Goal: Transaction & Acquisition: Purchase product/service

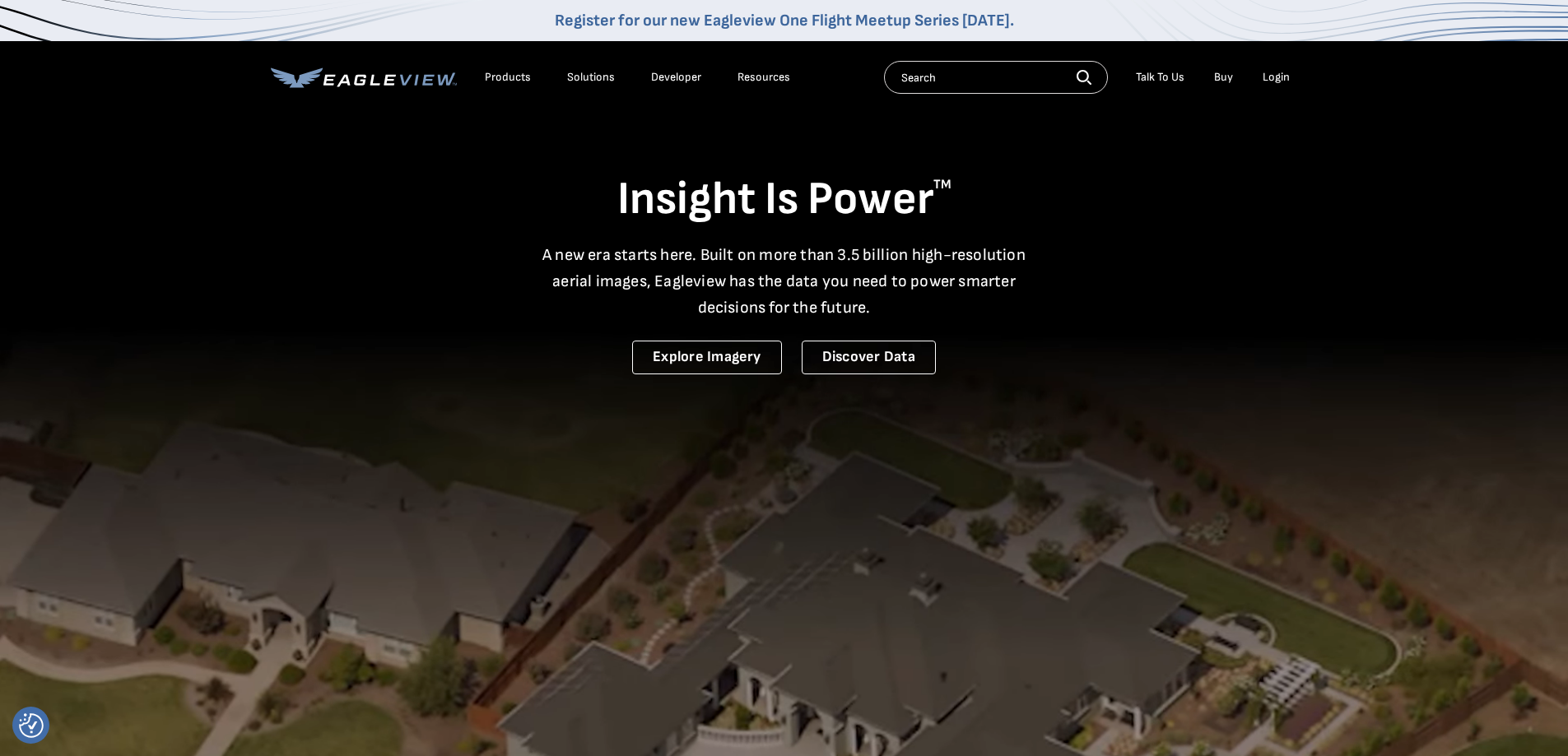
click at [1286, 81] on div "Login" at bounding box center [1276, 77] width 27 height 15
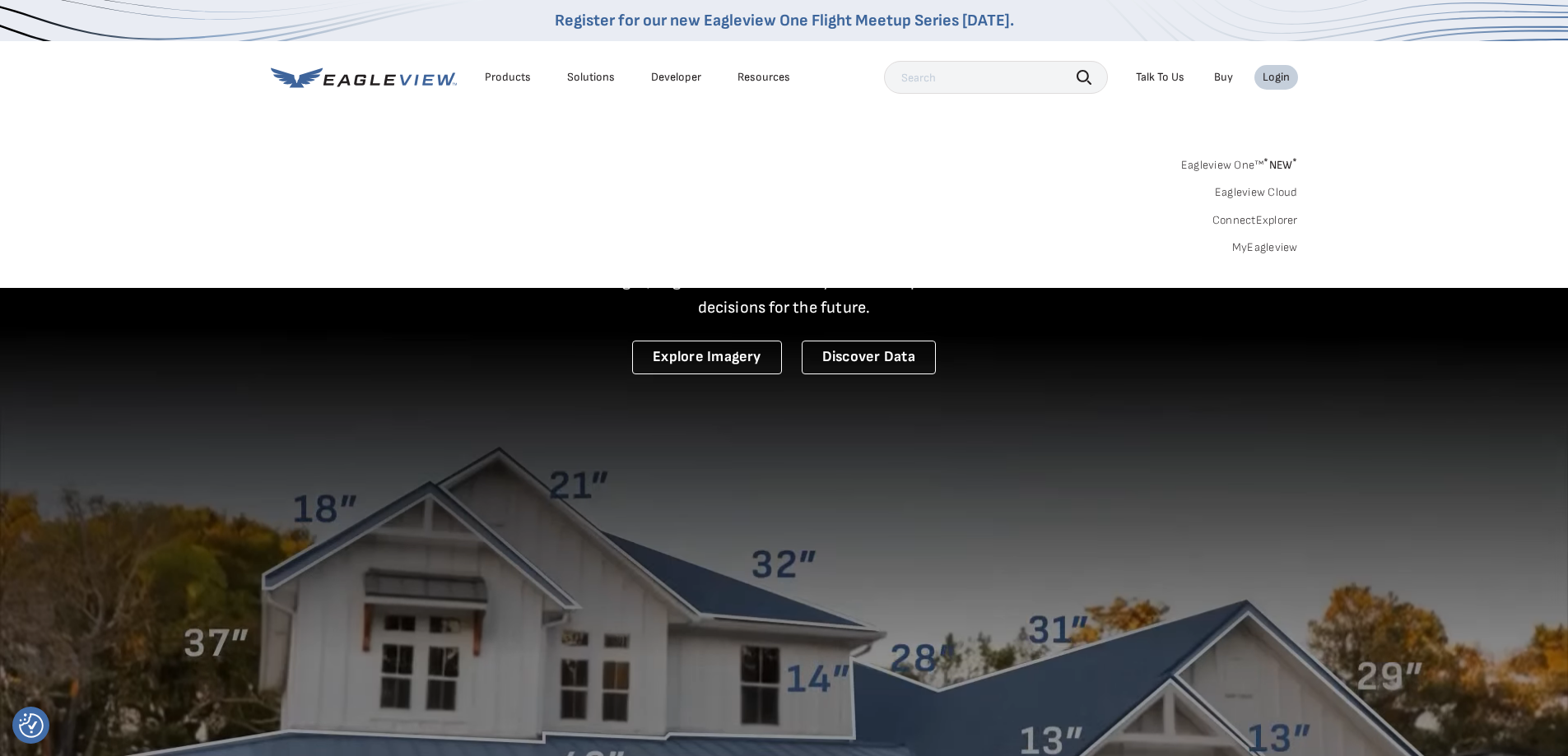
click at [1263, 250] on link "MyEagleview" at bounding box center [1264, 247] width 66 height 15
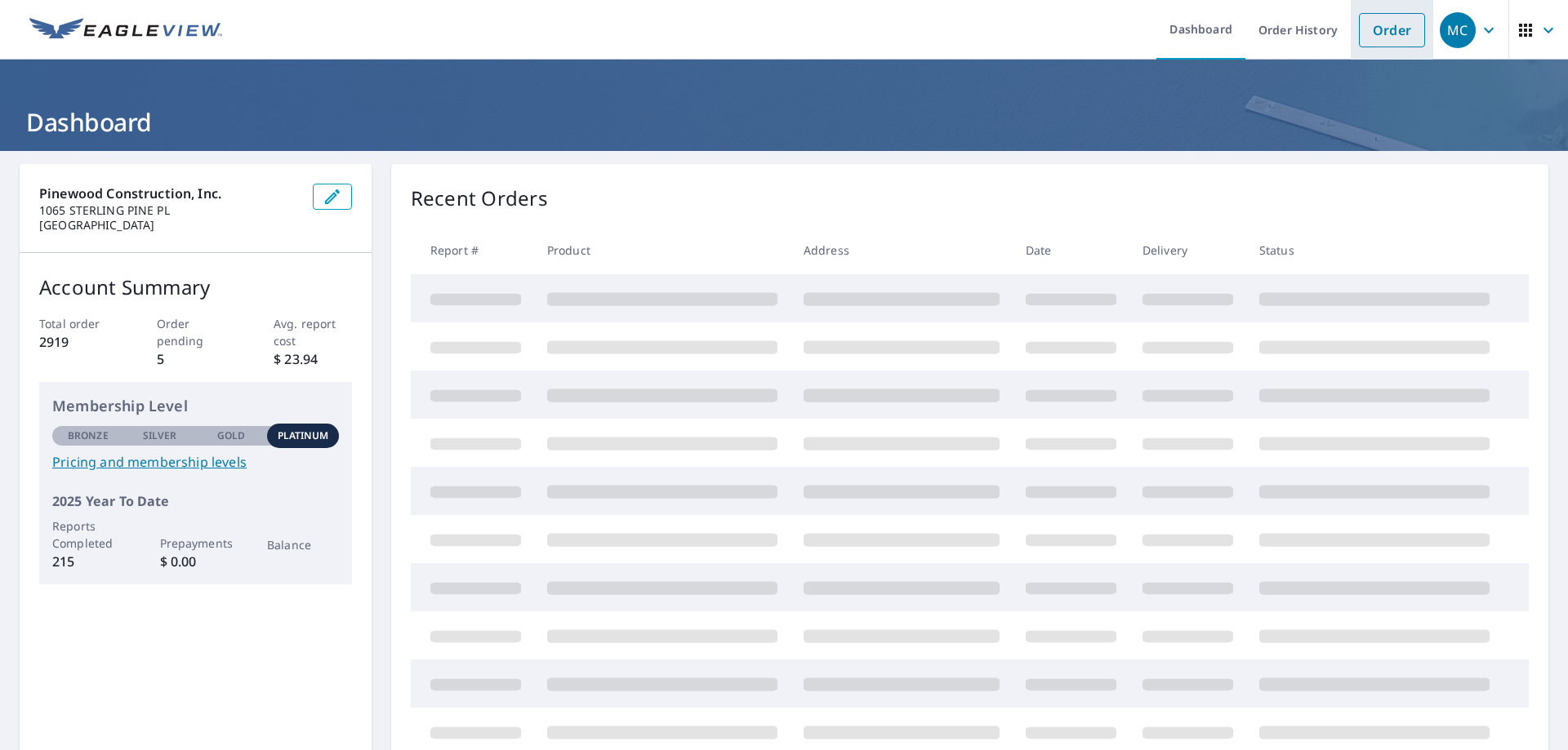
click at [1372, 35] on link "Order" at bounding box center [1392, 30] width 66 height 35
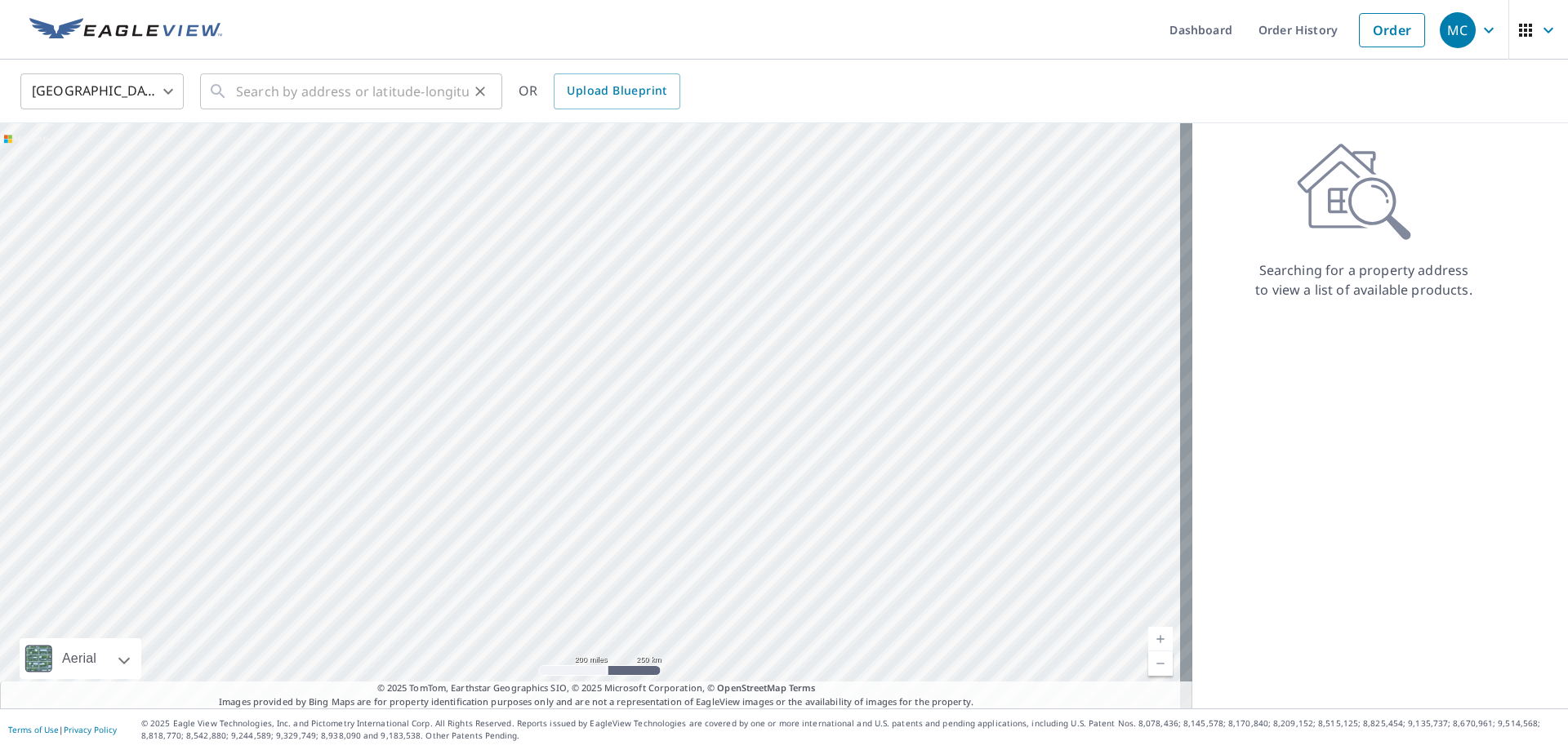
click at [233, 98] on div "​" at bounding box center [351, 91] width 302 height 36
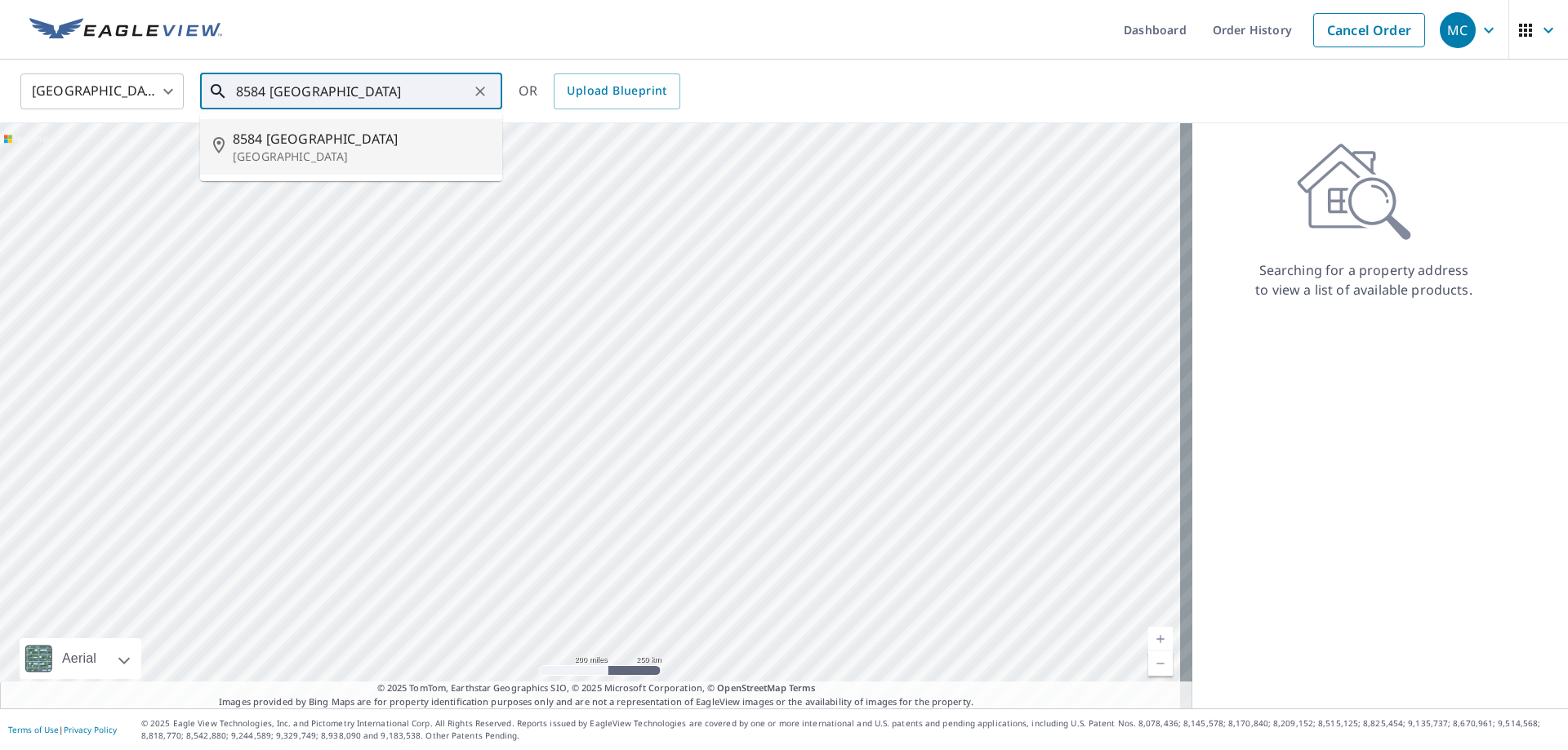
drag, startPoint x: 254, startPoint y: 153, endPoint x: 290, endPoint y: 146, distance: 36.7
click at [255, 152] on p "West Palm Beach, FL 33411" at bounding box center [361, 157] width 257 height 16
type input "8584 San Andros West Palm Beach, FL 33411"
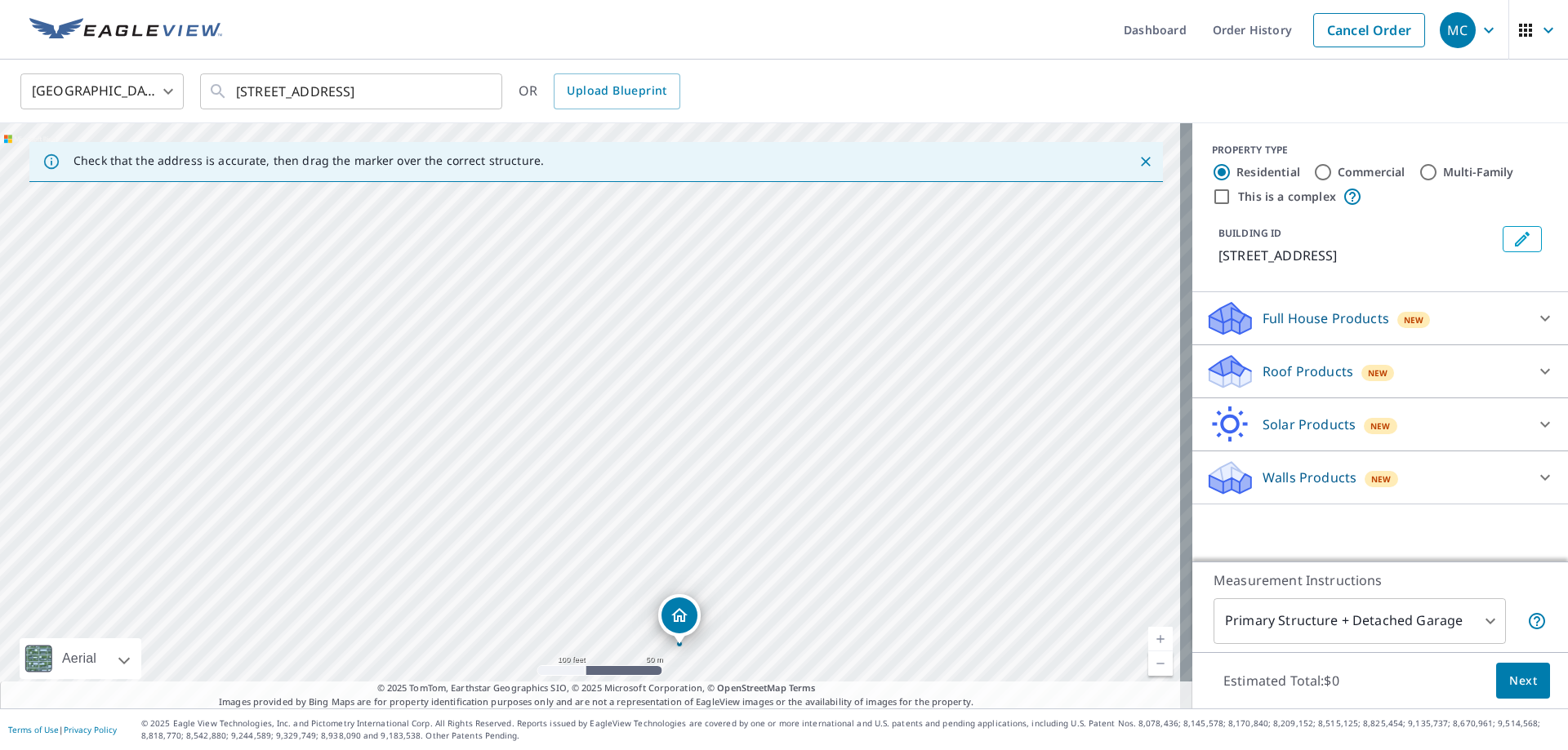
click at [1536, 381] on icon at bounding box center [1545, 371] width 19 height 19
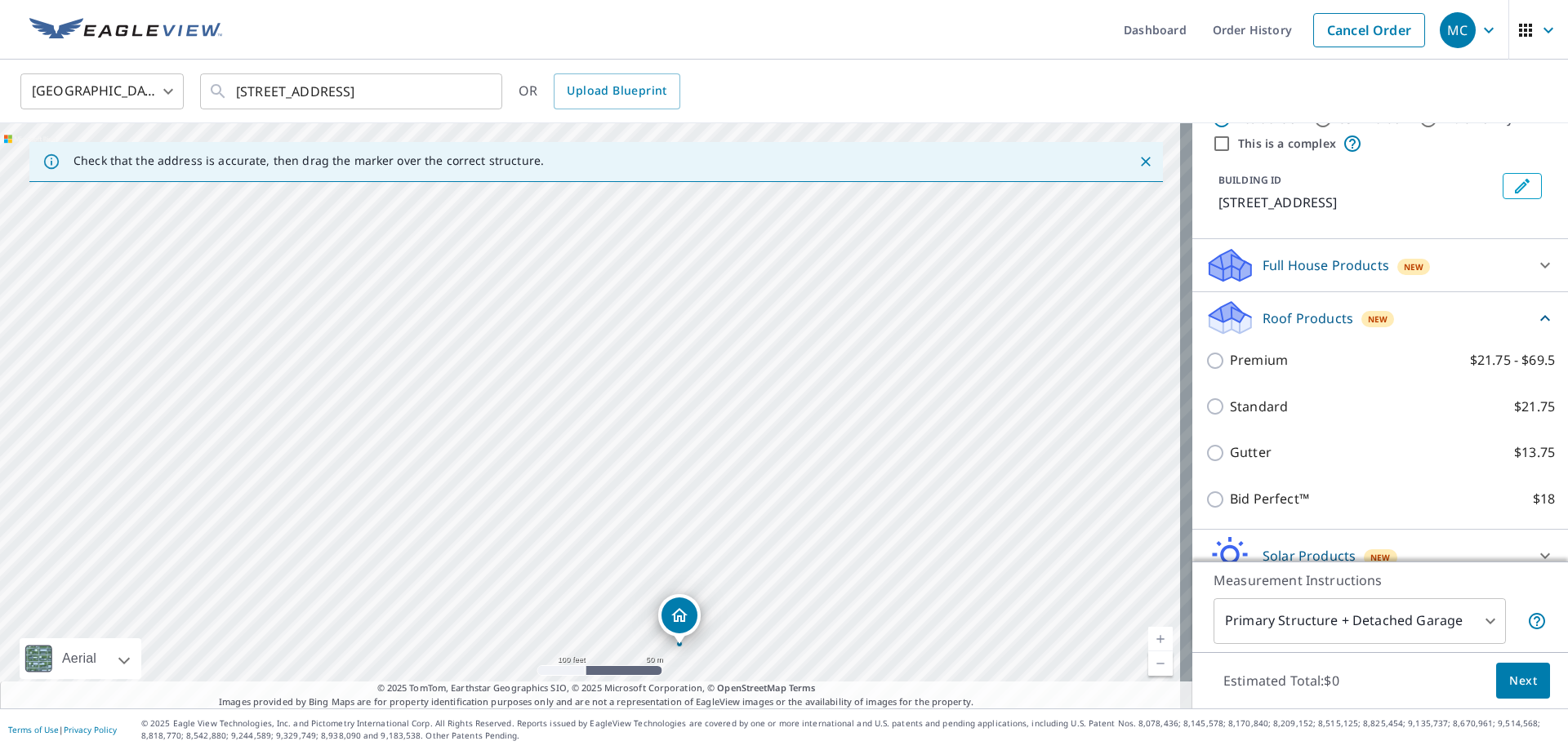
scroll to position [81, 0]
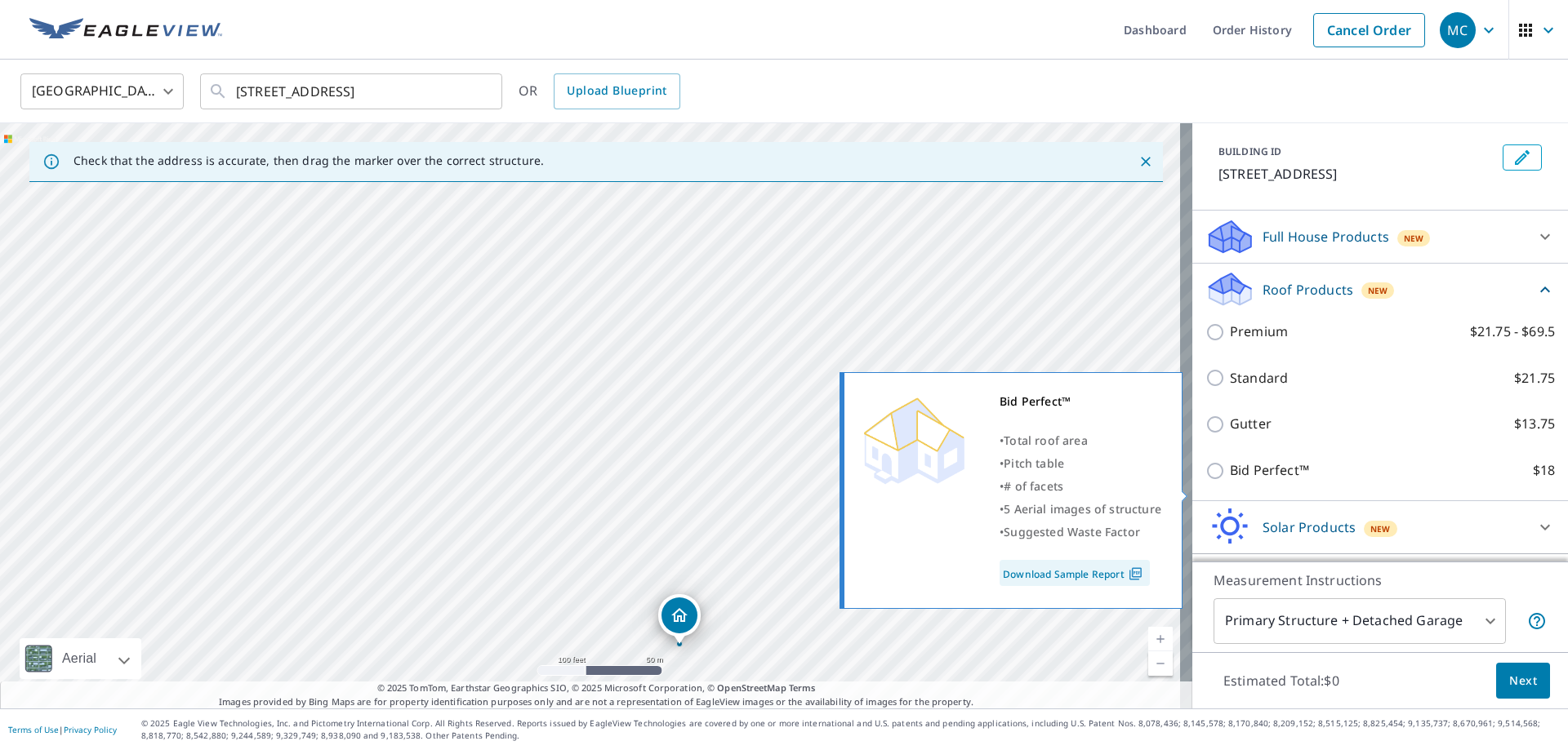
click at [1206, 481] on input "Bid Perfect™ $18" at bounding box center [1217, 471] width 25 height 19
checkbox input "true"
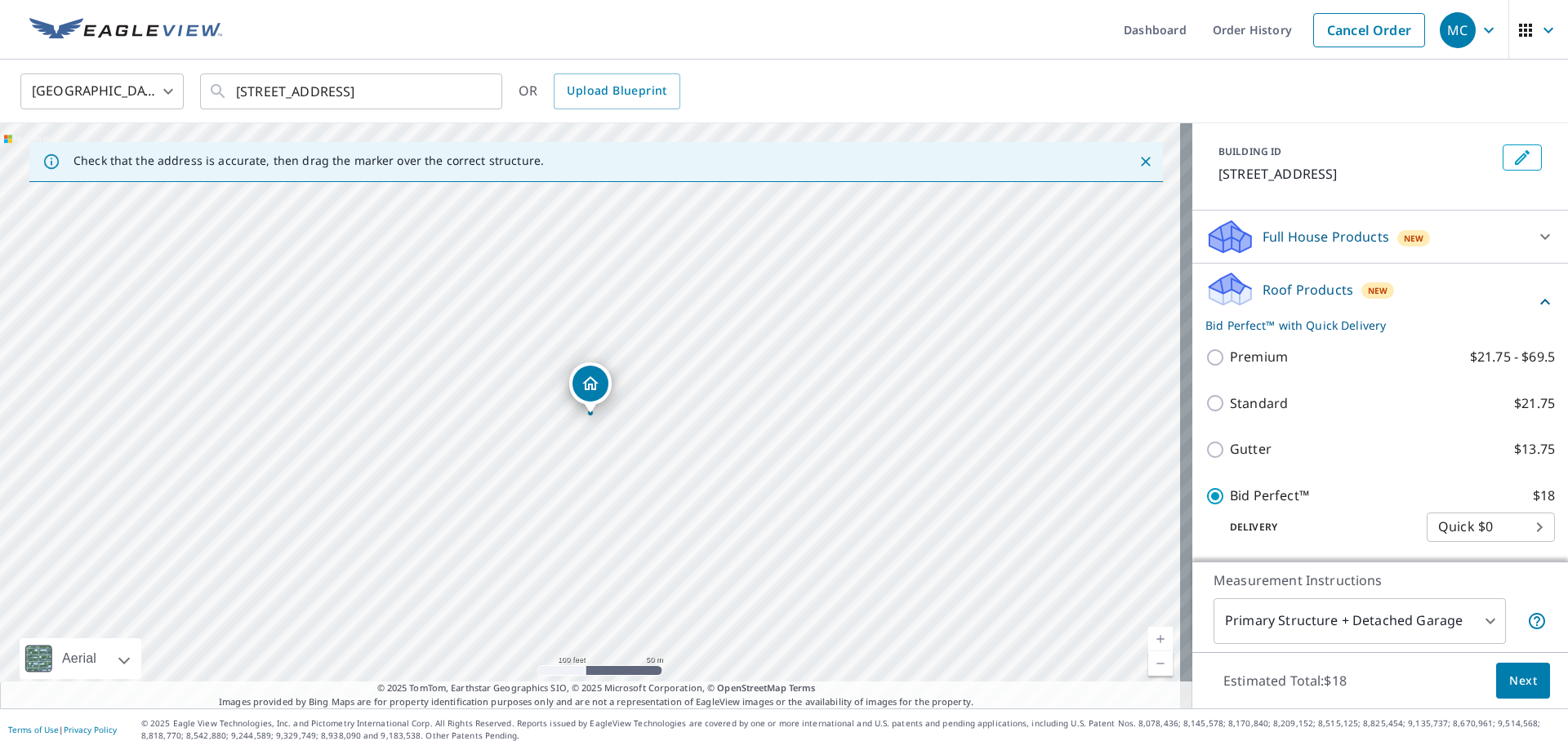
click at [1510, 687] on span "Next" at bounding box center [1523, 681] width 28 height 20
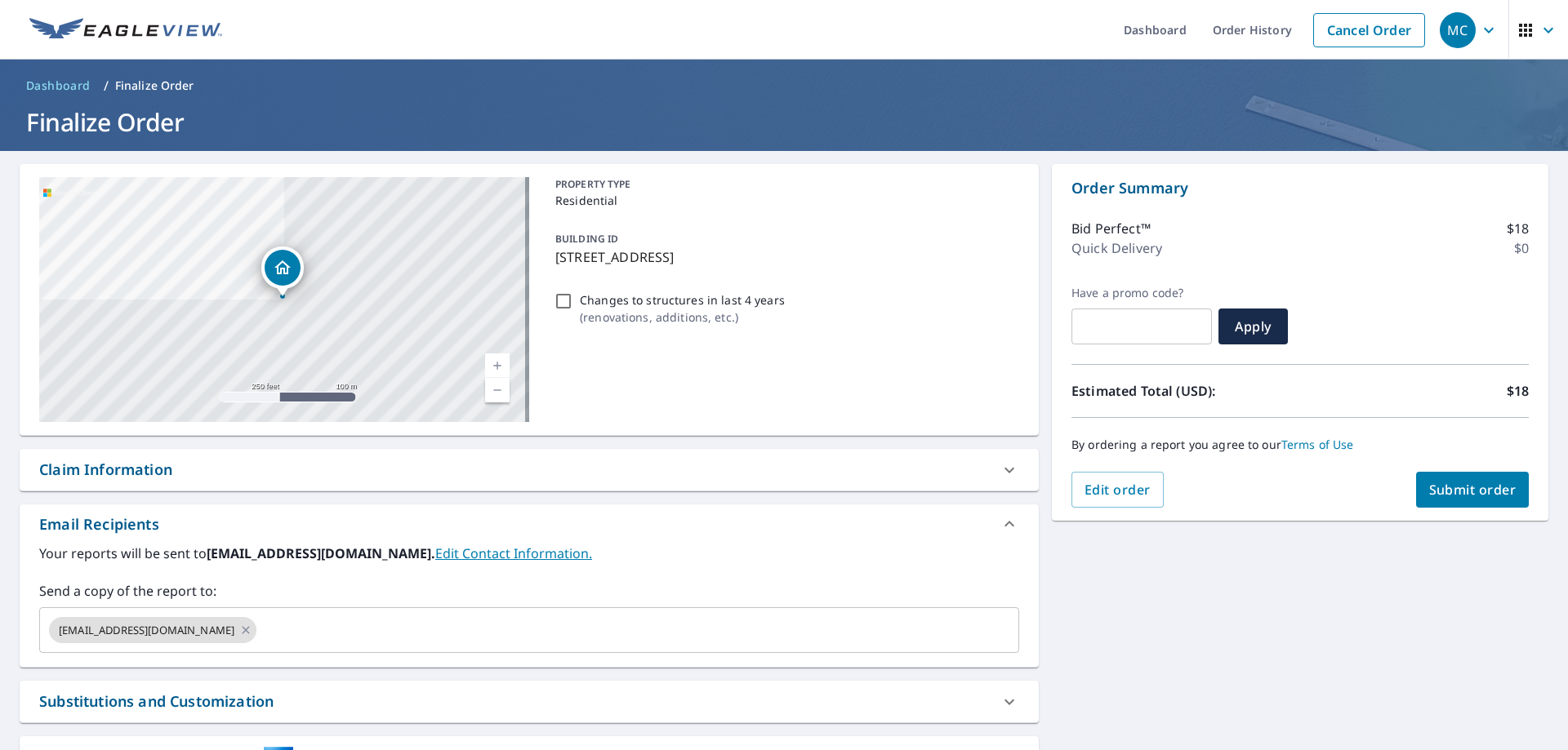
click at [1463, 495] on span "Submit order" at bounding box center [1472, 489] width 87 height 18
checkbox input "true"
